Goal: Information Seeking & Learning: Learn about a topic

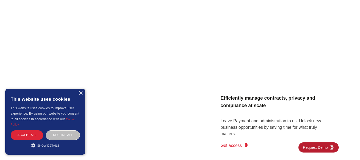
scroll to position [878, 0]
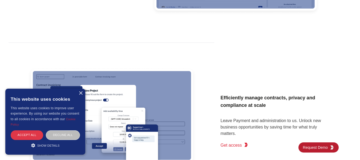
click at [32, 134] on div "Accept all" at bounding box center [27, 134] width 33 height 9
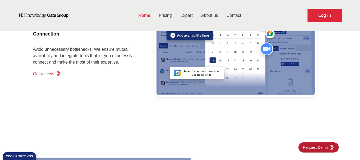
scroll to position [791, 0]
click at [166, 18] on link "Pricing" at bounding box center [166, 16] width 22 height 14
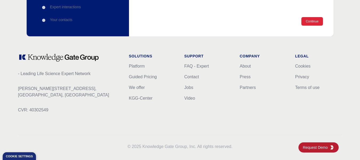
scroll to position [150, 0]
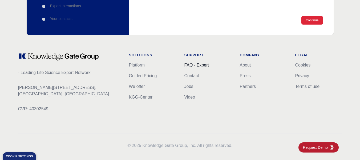
click at [193, 64] on link "FAQ - Expert" at bounding box center [197, 65] width 25 height 5
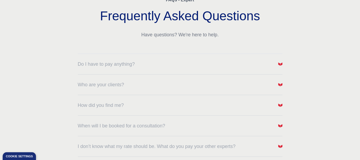
scroll to position [55, 0]
click at [185, 57] on div "Do I have to pay anything?" at bounding box center [180, 61] width 205 height 14
click at [188, 69] on dl "Do I have to pay anything? Who are your clients? How did you find me? When will…" at bounding box center [180, 146] width 205 height 186
click at [187, 64] on button "Do I have to pay anything?" at bounding box center [180, 63] width 205 height 7
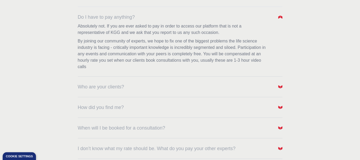
scroll to position [102, 0]
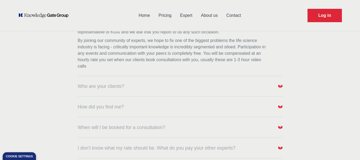
click at [239, 91] on dl "Do I have to pay anything? Absolutely not. If you are ever asked to pay in orde…" at bounding box center [180, 123] width 205 height 235
click at [280, 86] on img "button" at bounding box center [281, 86] width 4 height 4
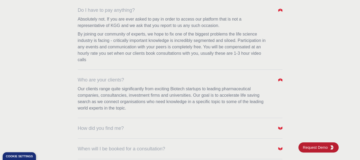
scroll to position [108, 0]
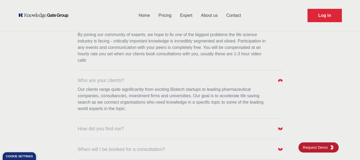
click at [212, 15] on link "About us" at bounding box center [209, 16] width 25 height 14
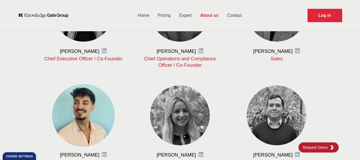
scroll to position [283, 0]
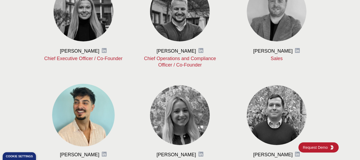
click at [85, 106] on img at bounding box center [83, 115] width 63 height 63
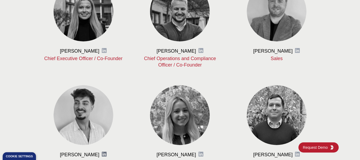
click at [102, 154] on icon at bounding box center [104, 153] width 5 height 5
